Goal: Task Accomplishment & Management: Use online tool/utility

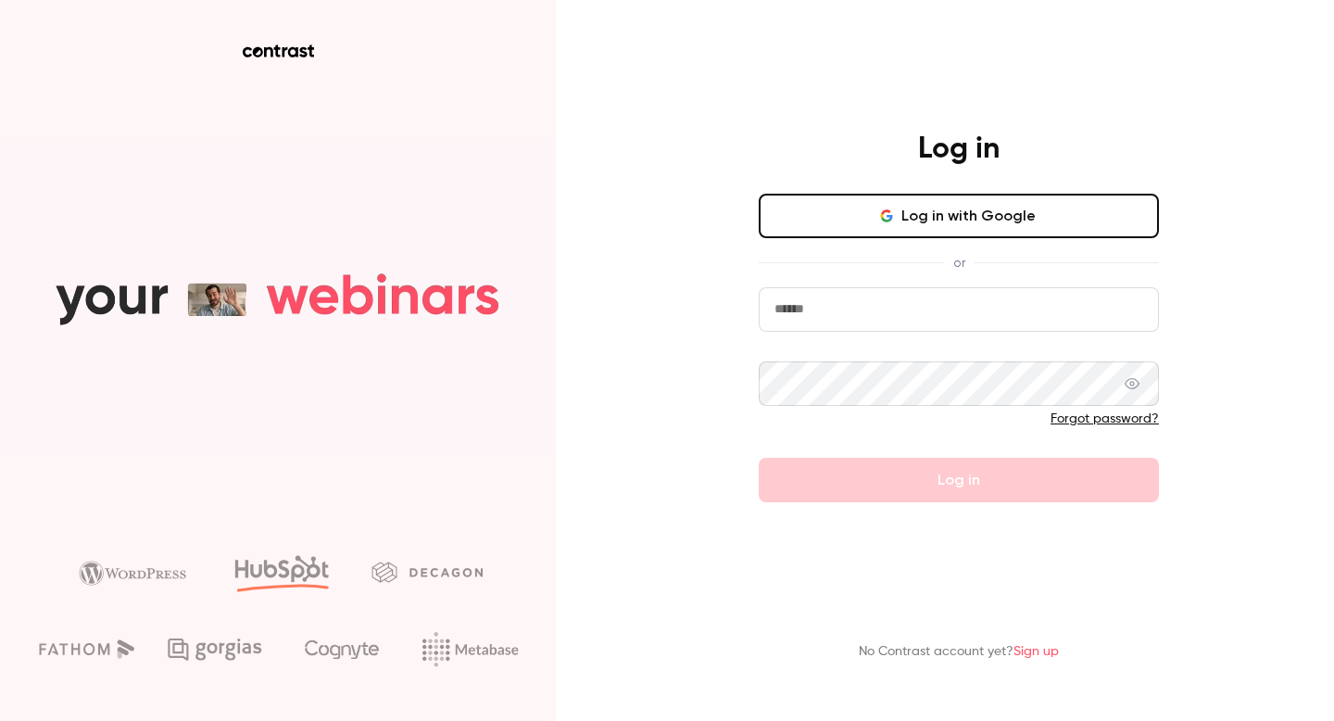
type input "**********"
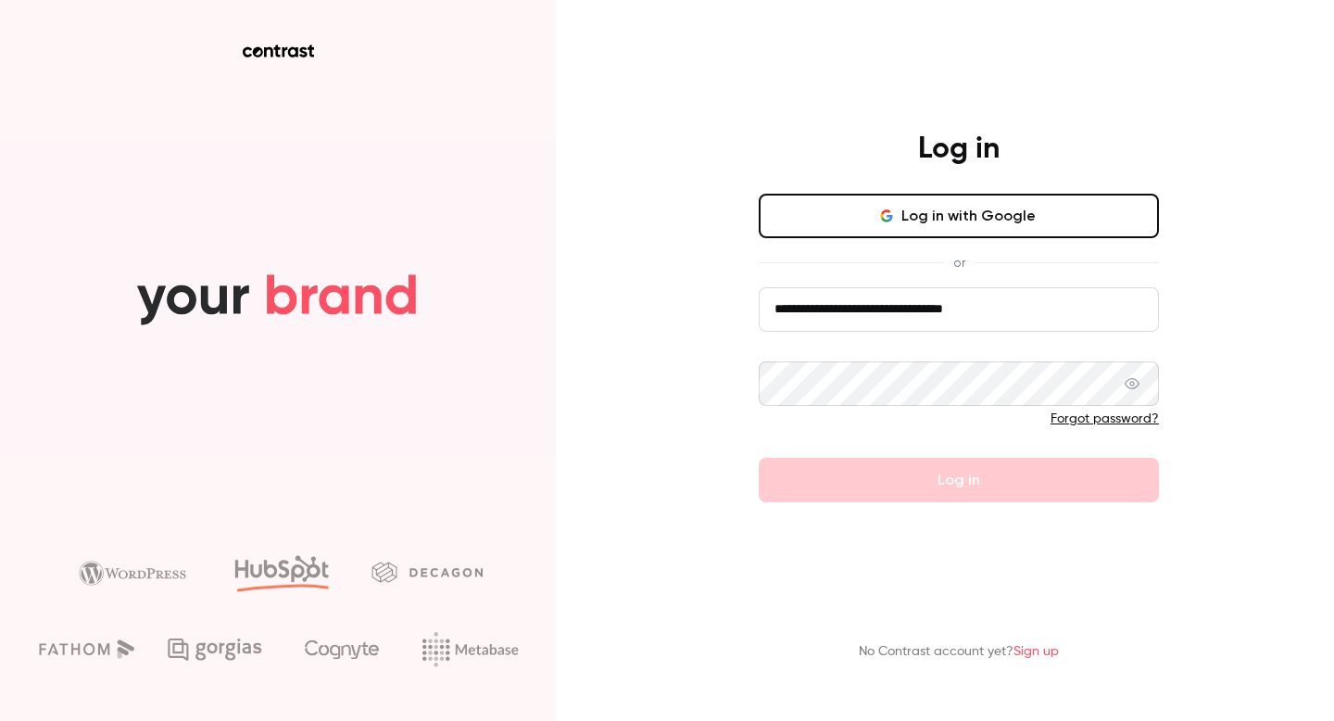
click at [931, 488] on form "**********" at bounding box center [959, 394] width 400 height 215
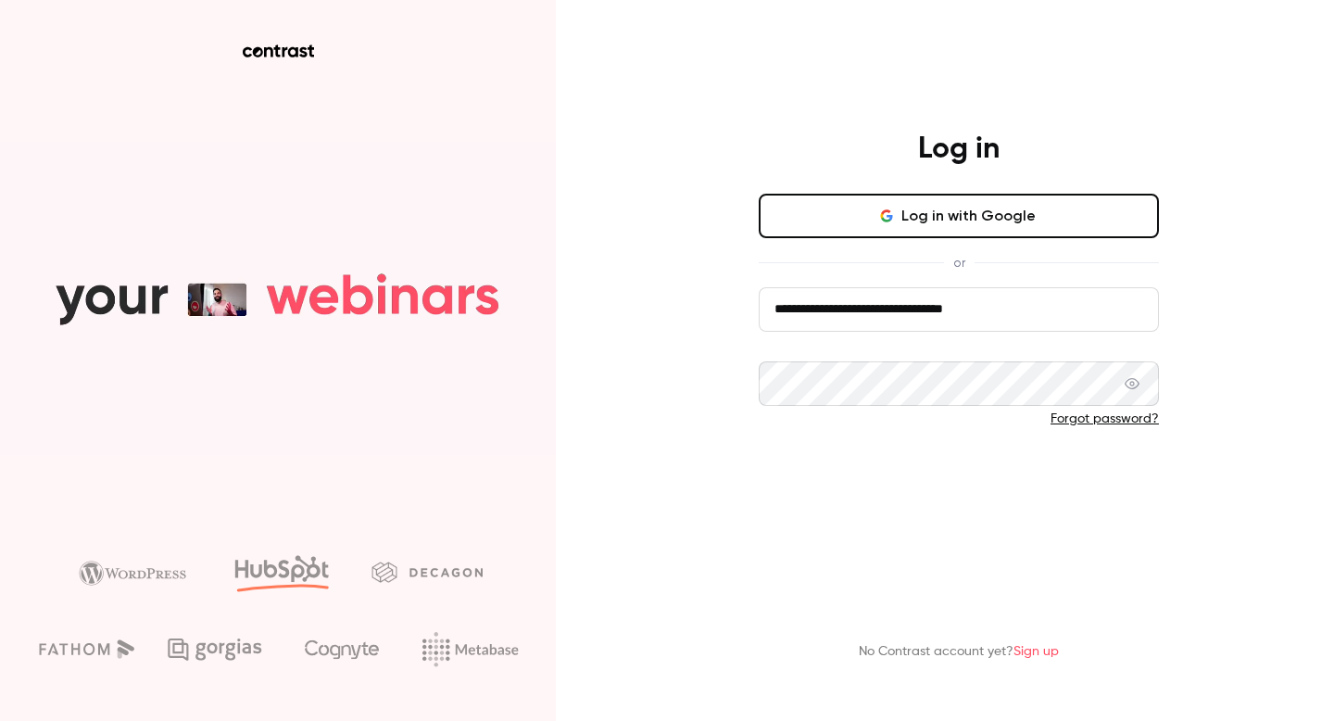
click at [925, 484] on button "Log in" at bounding box center [959, 480] width 400 height 44
